Goal: Navigation & Orientation: Find specific page/section

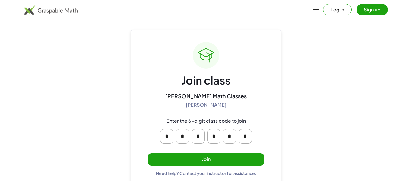
scroll to position [11, 0]
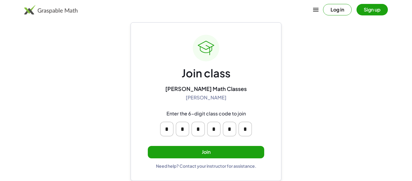
click at [170, 157] on button "Join" at bounding box center [206, 152] width 117 height 12
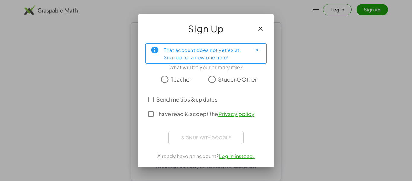
click at [228, 78] on span "Student/Other" at bounding box center [237, 79] width 39 height 8
click at [205, 114] on span "I have read & accept the Privacy policy ." at bounding box center [206, 114] width 100 height 8
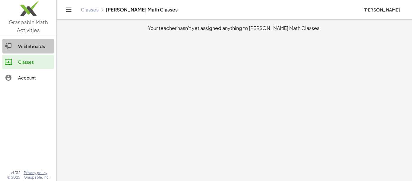
click at [10, 45] on icon at bounding box center [8, 46] width 7 height 7
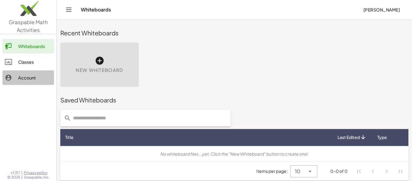
click at [9, 79] on icon at bounding box center [8, 77] width 7 height 7
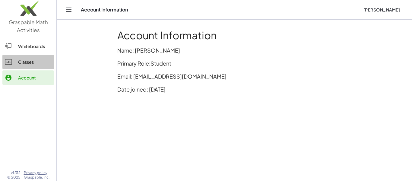
click at [17, 60] on div at bounding box center [11, 61] width 13 height 7
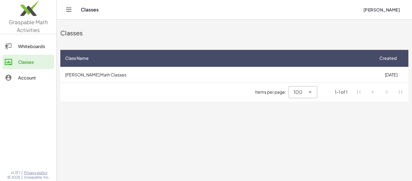
click at [197, 16] on div "Classes [PERSON_NAME]" at bounding box center [234, 9] width 341 height 19
click at [183, 50] on th "Class Name" at bounding box center [217, 58] width 314 height 17
